Goal: Book appointment/travel/reservation

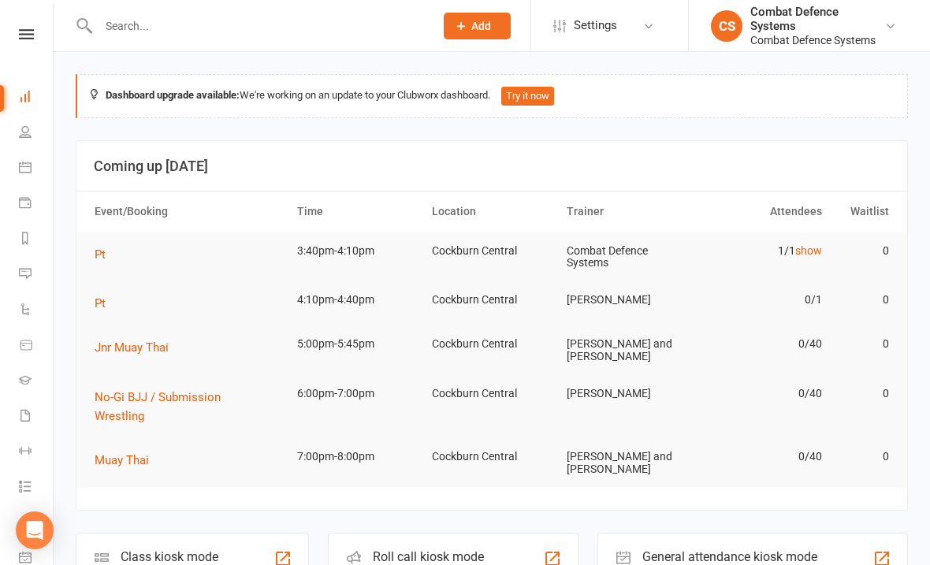
click at [20, 39] on icon at bounding box center [26, 34] width 15 height 10
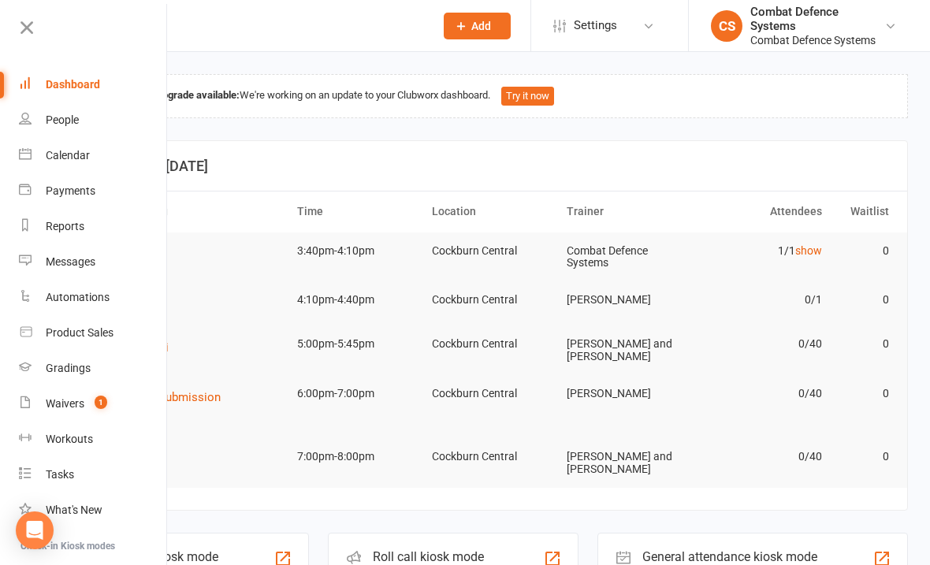
click at [61, 158] on div "Calendar" at bounding box center [68, 155] width 44 height 13
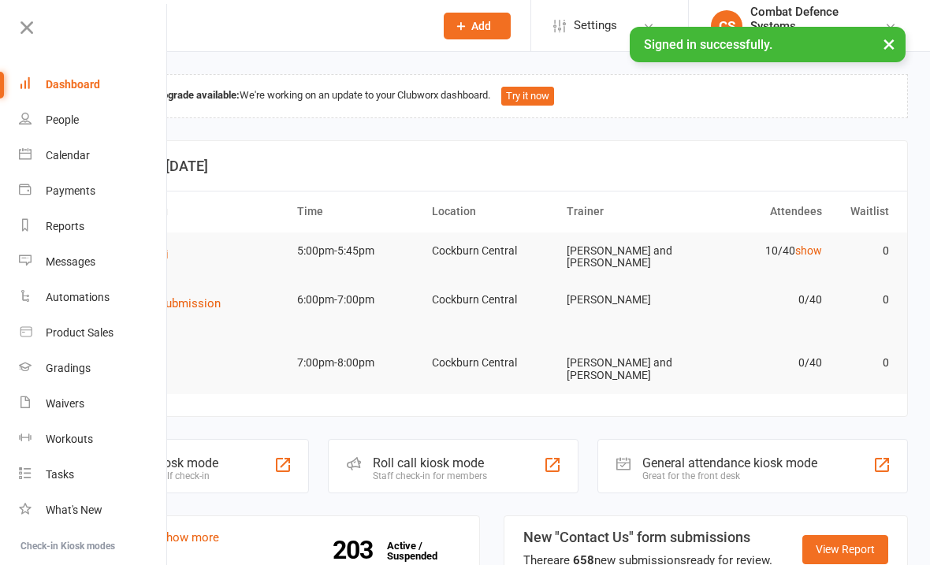
click at [52, 163] on link "Calendar" at bounding box center [93, 155] width 149 height 35
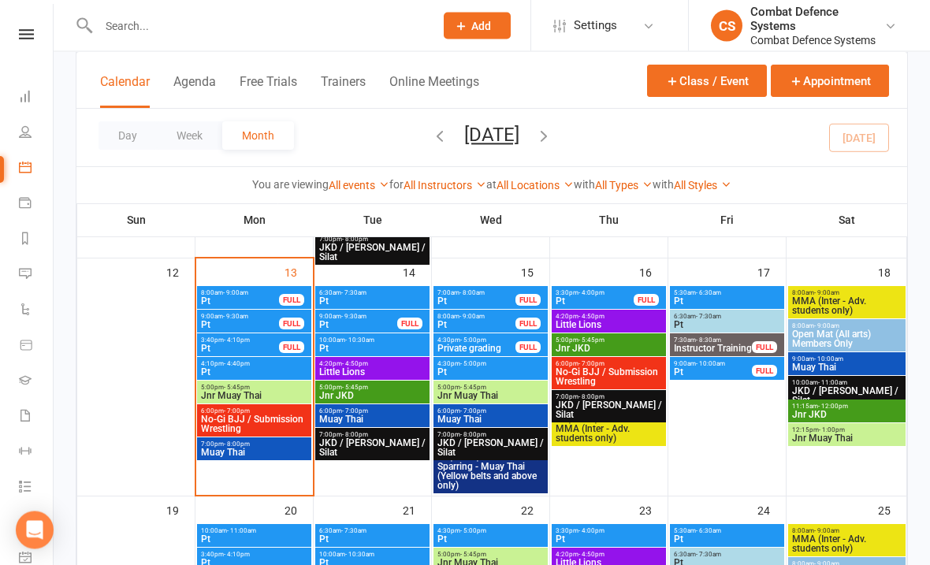
scroll to position [625, 0]
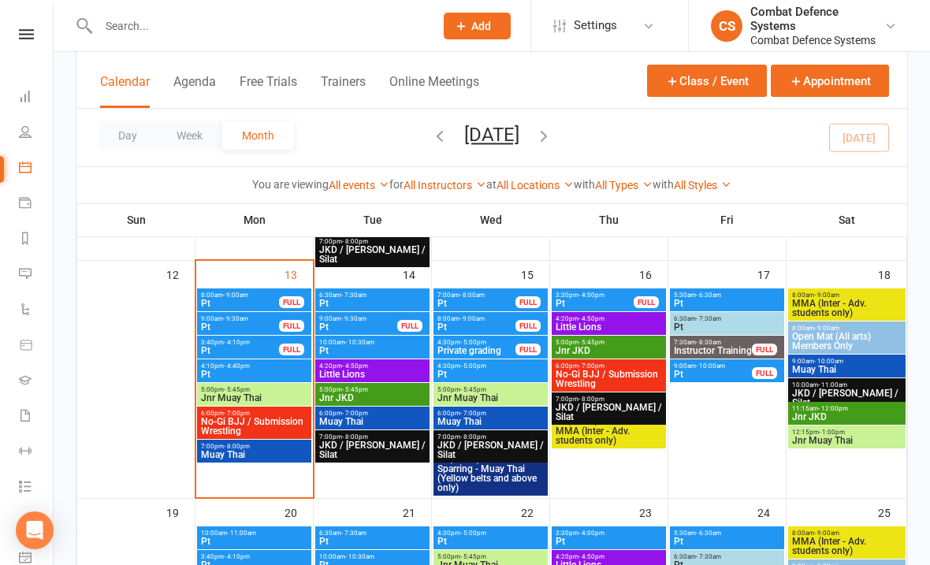
click at [343, 297] on span "- 7:30am" at bounding box center [353, 295] width 25 height 7
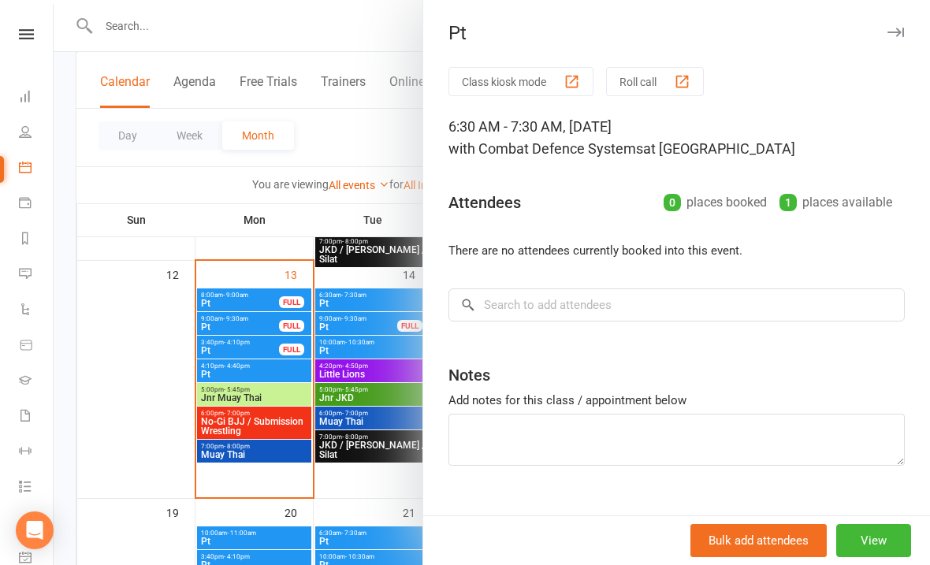
click at [892, 38] on button "button" at bounding box center [895, 32] width 19 height 19
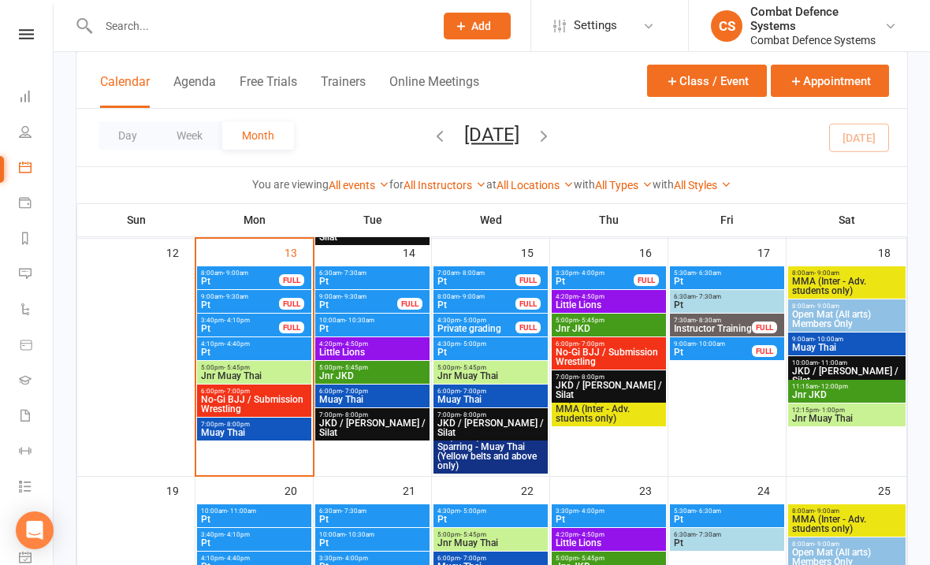
scroll to position [645, 0]
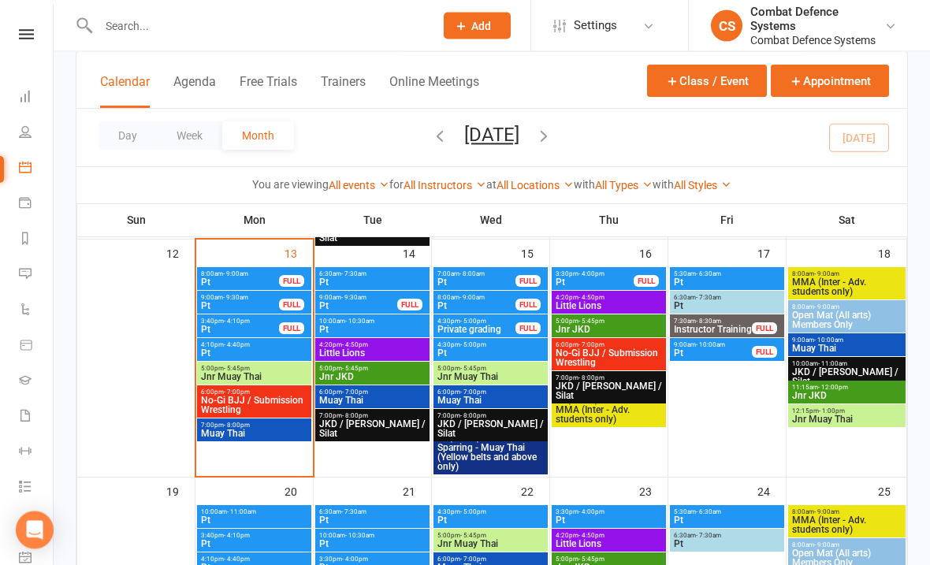
click at [341, 276] on span "- 7:30am" at bounding box center [353, 274] width 25 height 7
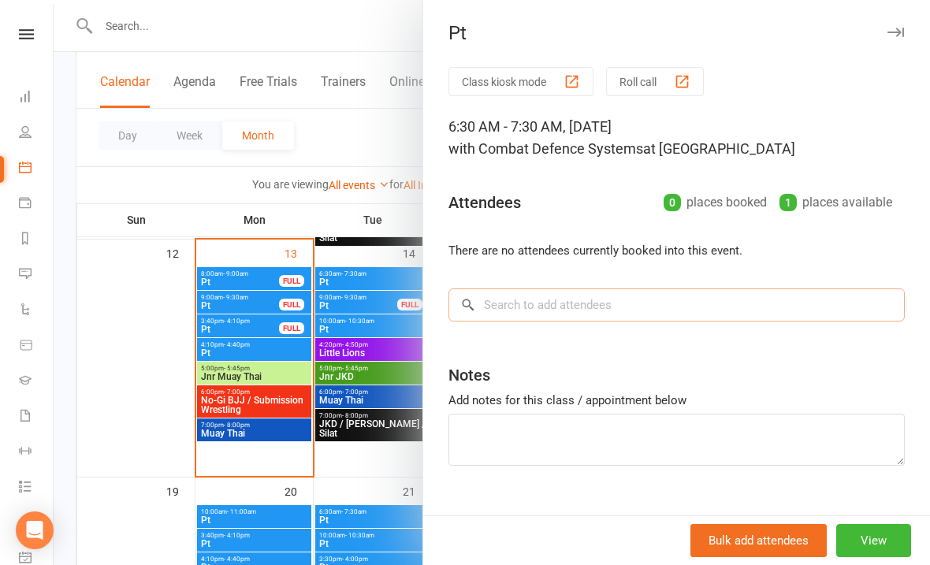
click at [708, 321] on input "search" at bounding box center [676, 304] width 456 height 33
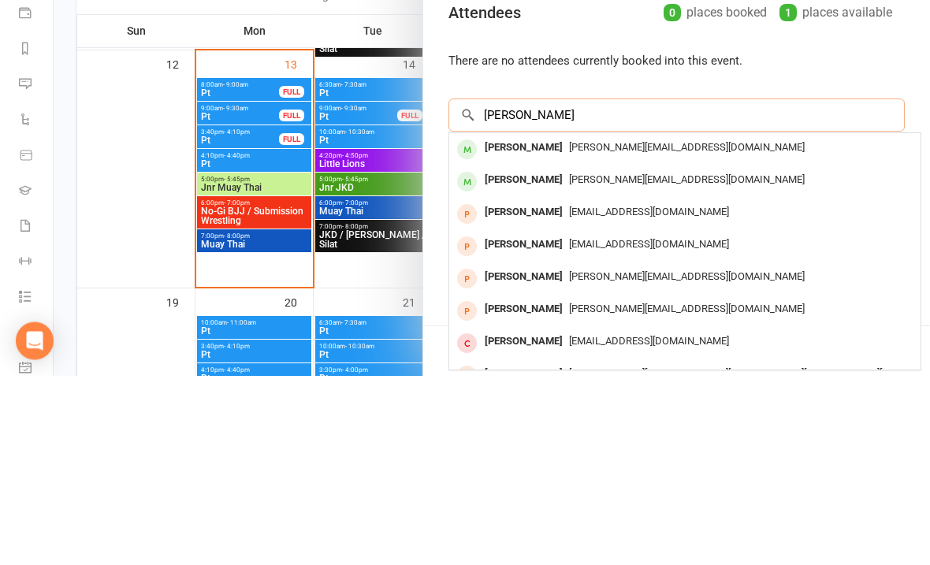
type input "James flain"
click at [500, 326] on div "James Flain" at bounding box center [523, 337] width 91 height 23
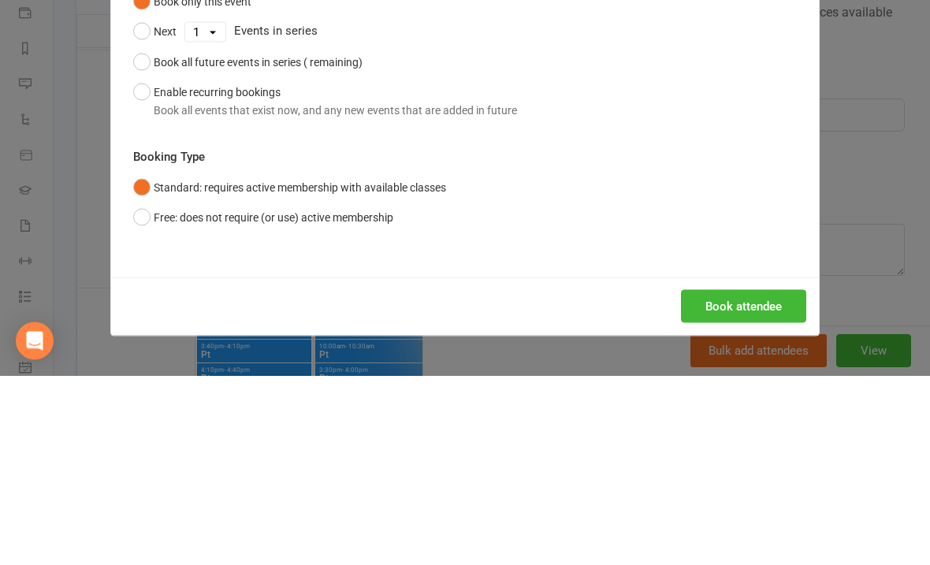
scroll to position [835, 0]
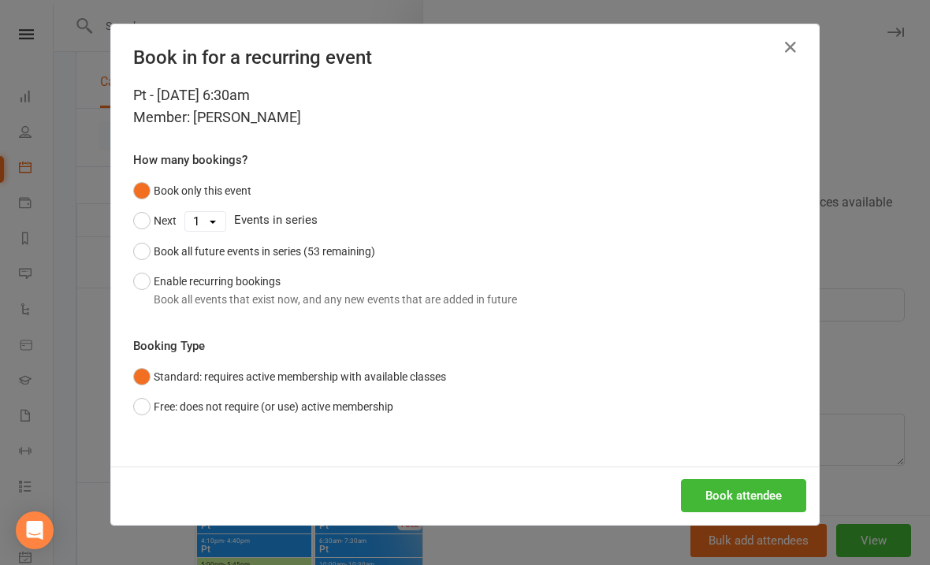
click at [740, 490] on button "Book attendee" at bounding box center [743, 495] width 125 height 33
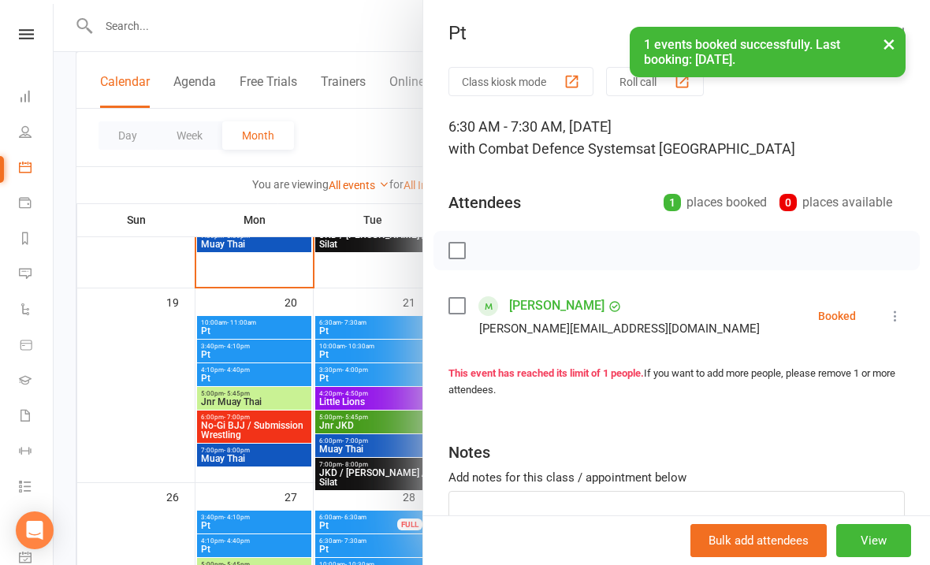
click at [866, 67] on div "× 1 events booked successfully. Last booking: Oct 14, 2025." at bounding box center [768, 52] width 276 height 50
click at [876, 39] on button "×" at bounding box center [889, 44] width 28 height 34
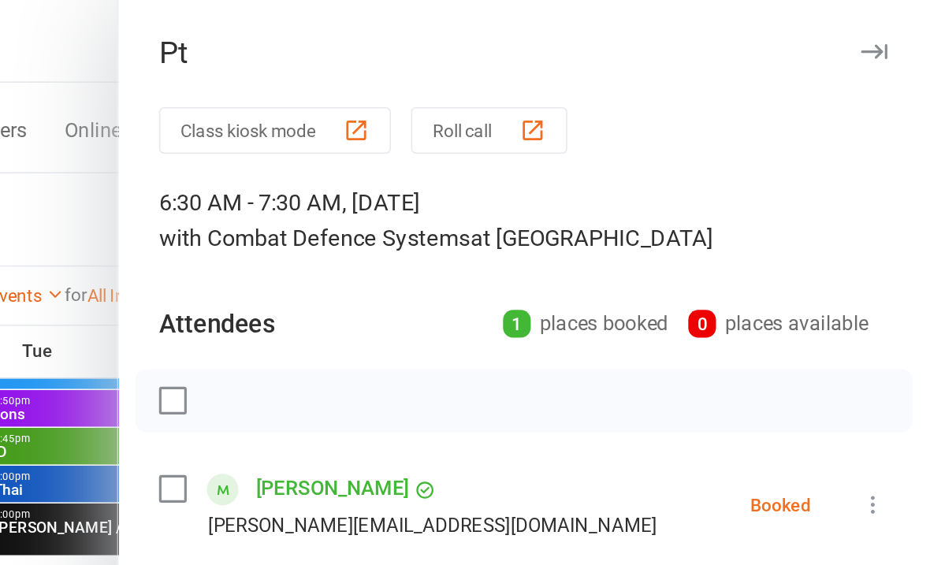
click at [886, 41] on button "button" at bounding box center [895, 32] width 19 height 19
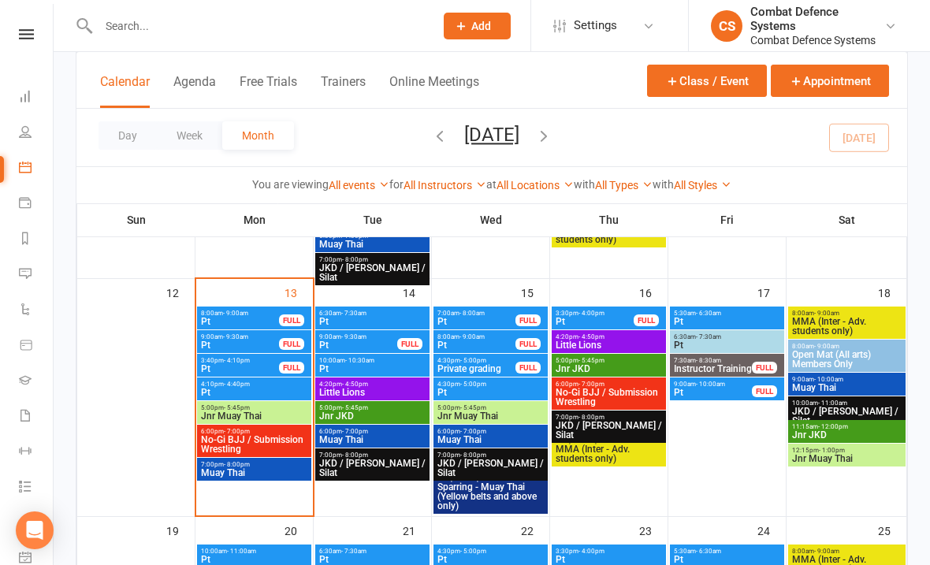
scroll to position [595, 0]
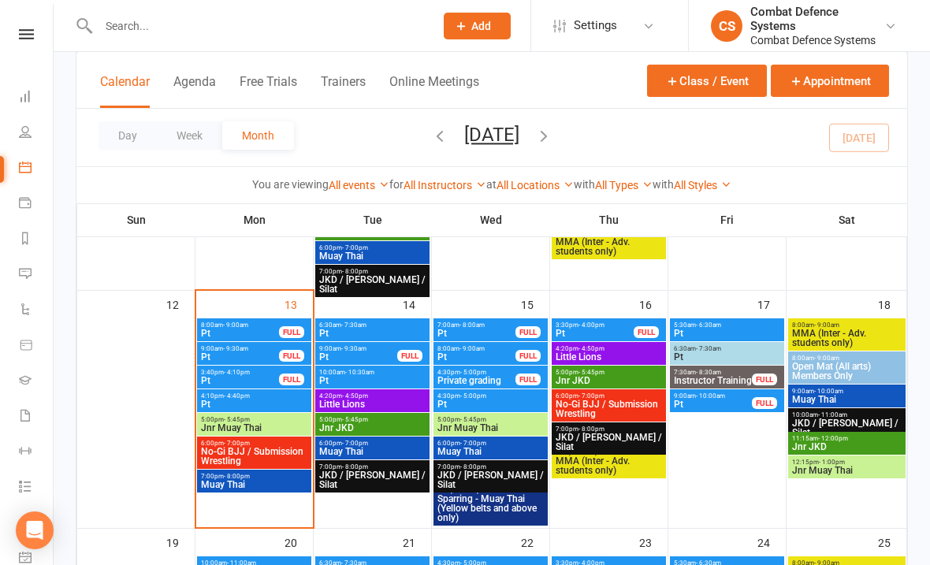
click at [336, 340] on div "6:30am - 7:30am Pt" at bounding box center [372, 329] width 114 height 23
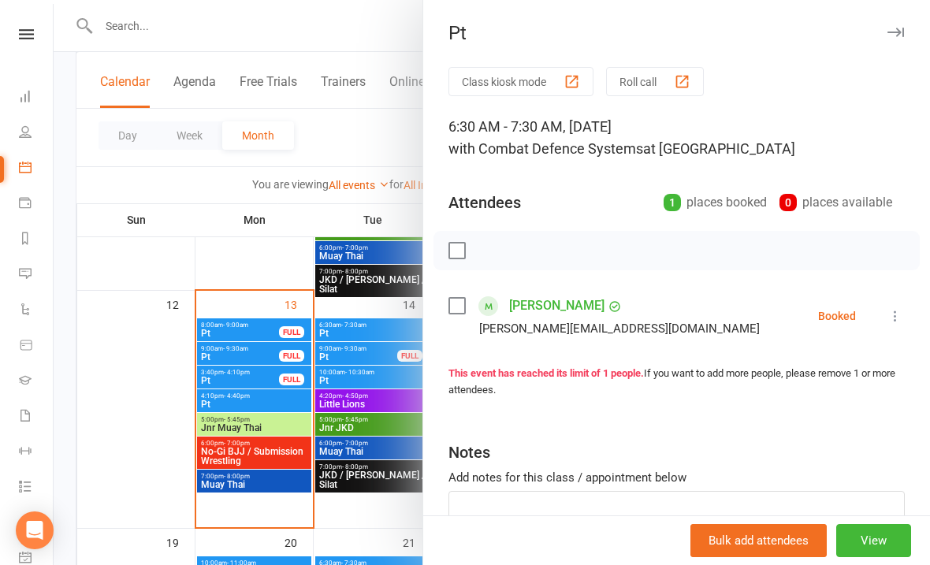
click at [883, 39] on div "Pt" at bounding box center [676, 33] width 507 height 22
click at [889, 26] on button "button" at bounding box center [895, 32] width 19 height 19
